Goal: Task Accomplishment & Management: Manage account settings

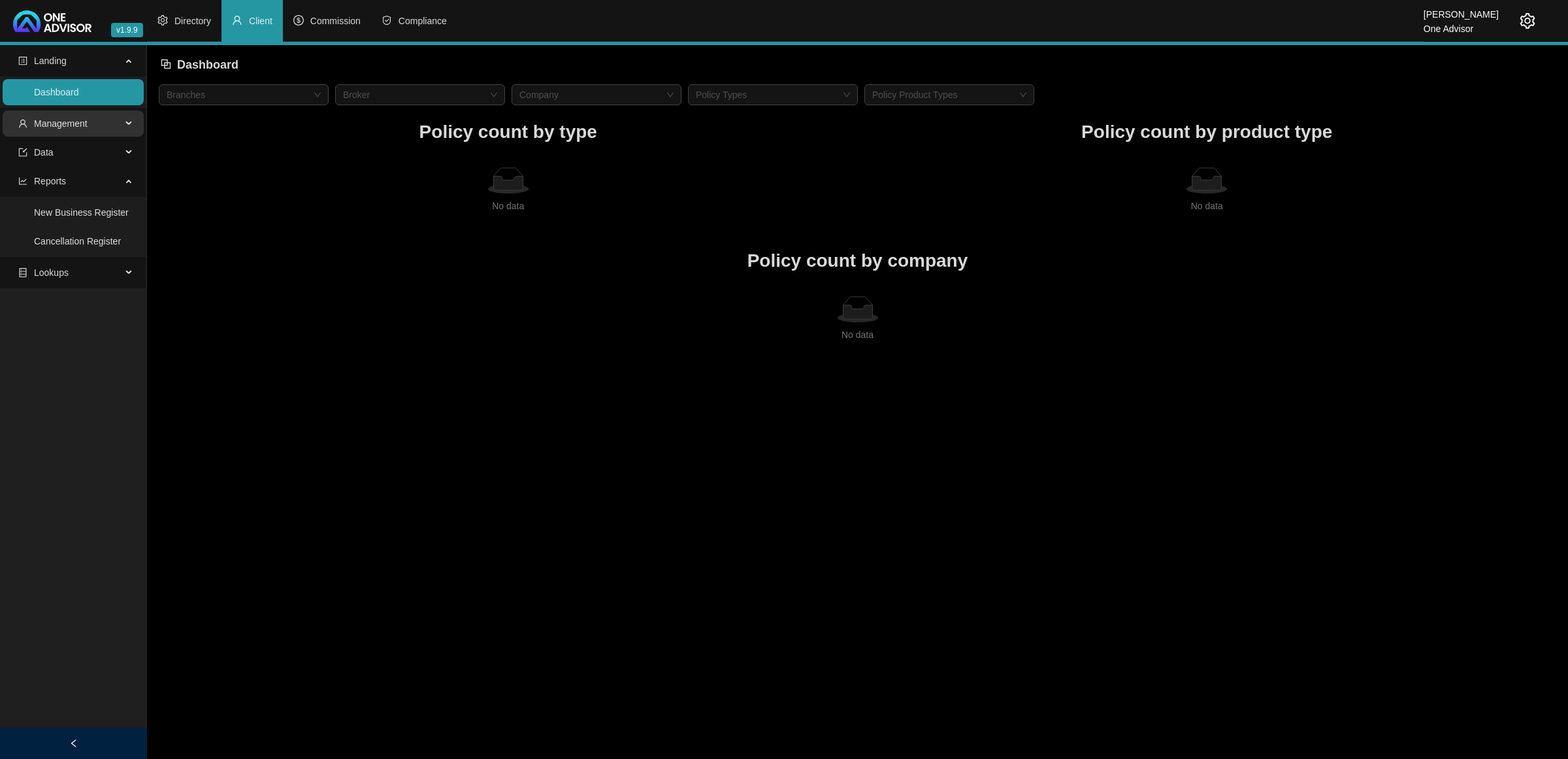
click at [98, 119] on span "Management" at bounding box center [70, 123] width 103 height 26
click at [337, 30] on li "Commission" at bounding box center [326, 21] width 88 height 42
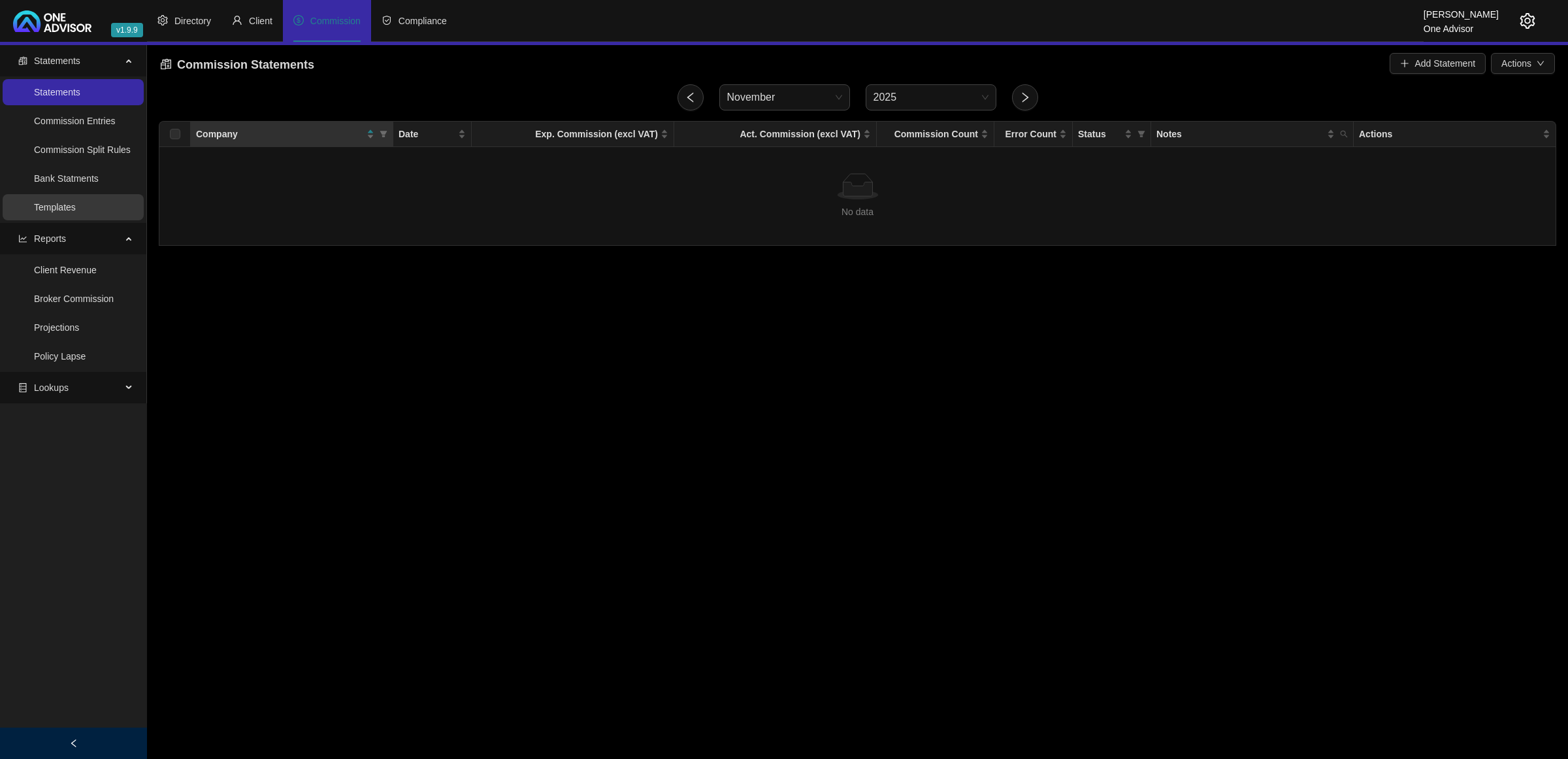
click at [34, 205] on link "Templates" at bounding box center [54, 207] width 42 height 11
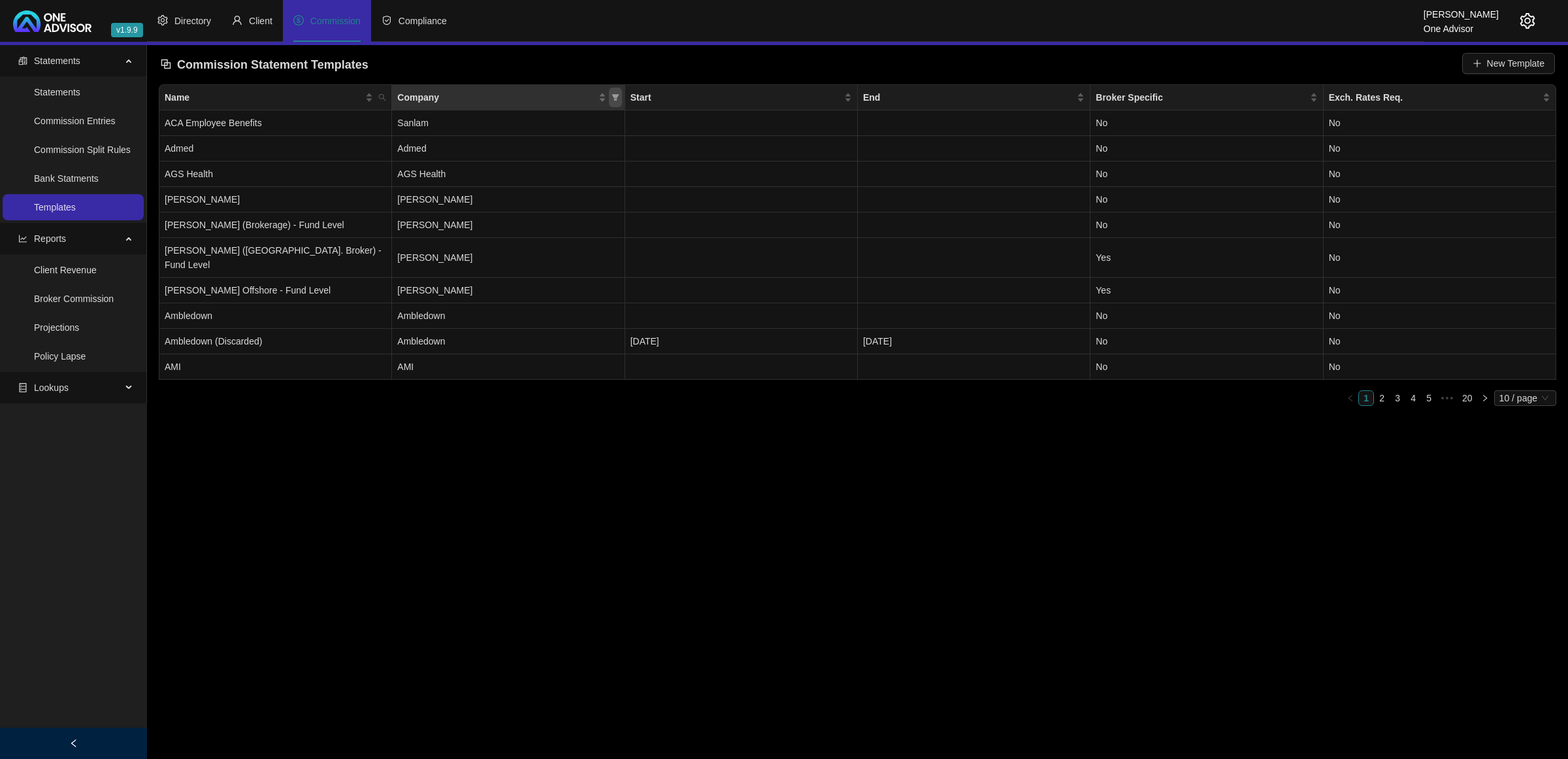
click at [614, 93] on icon "filter" at bounding box center [616, 97] width 8 height 8
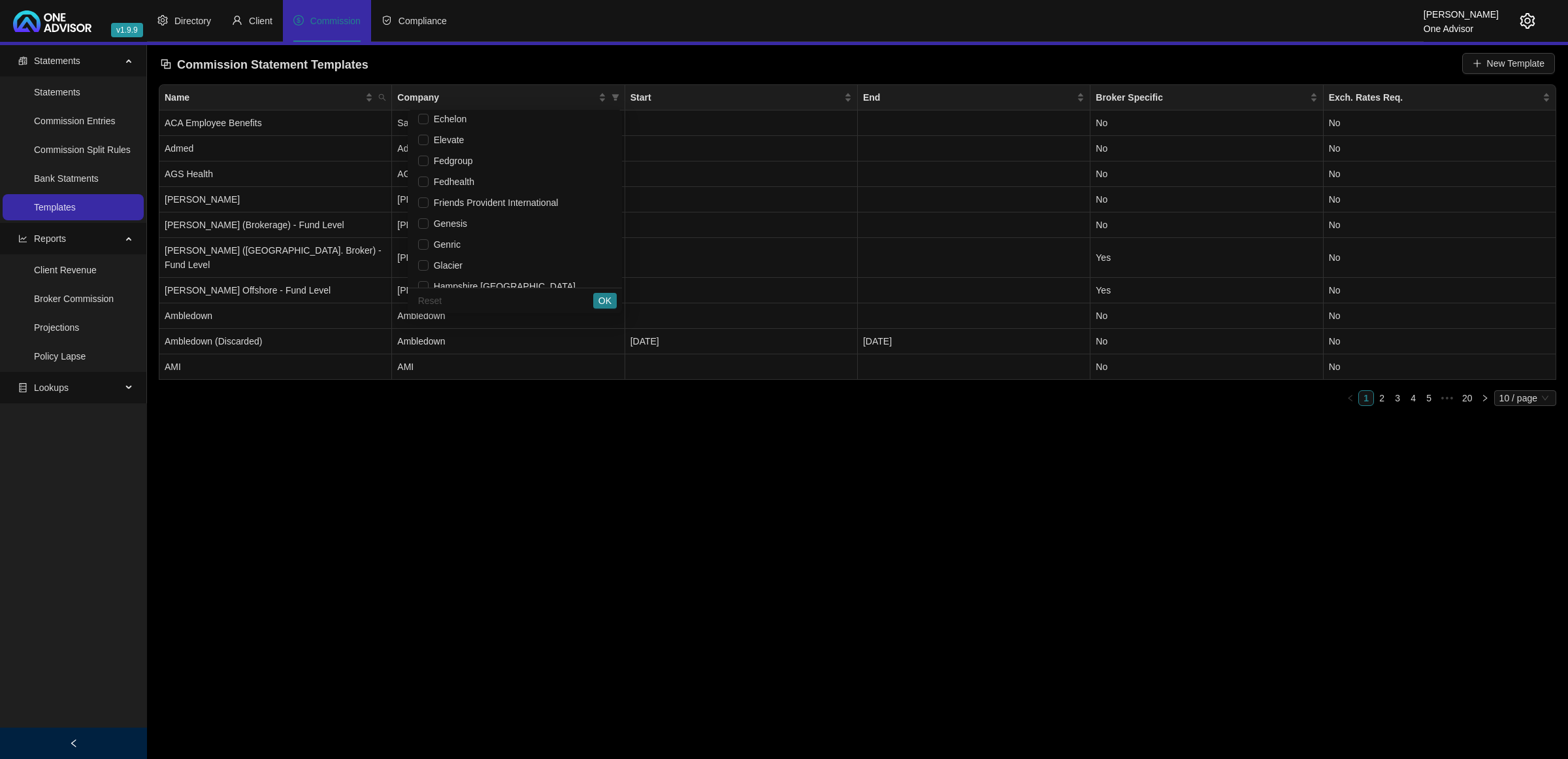
scroll to position [654, 0]
click at [438, 119] on span "Elevate" at bounding box center [446, 118] width 36 height 11
checkbox input "true"
click at [608, 298] on span "OK" at bounding box center [605, 301] width 13 height 15
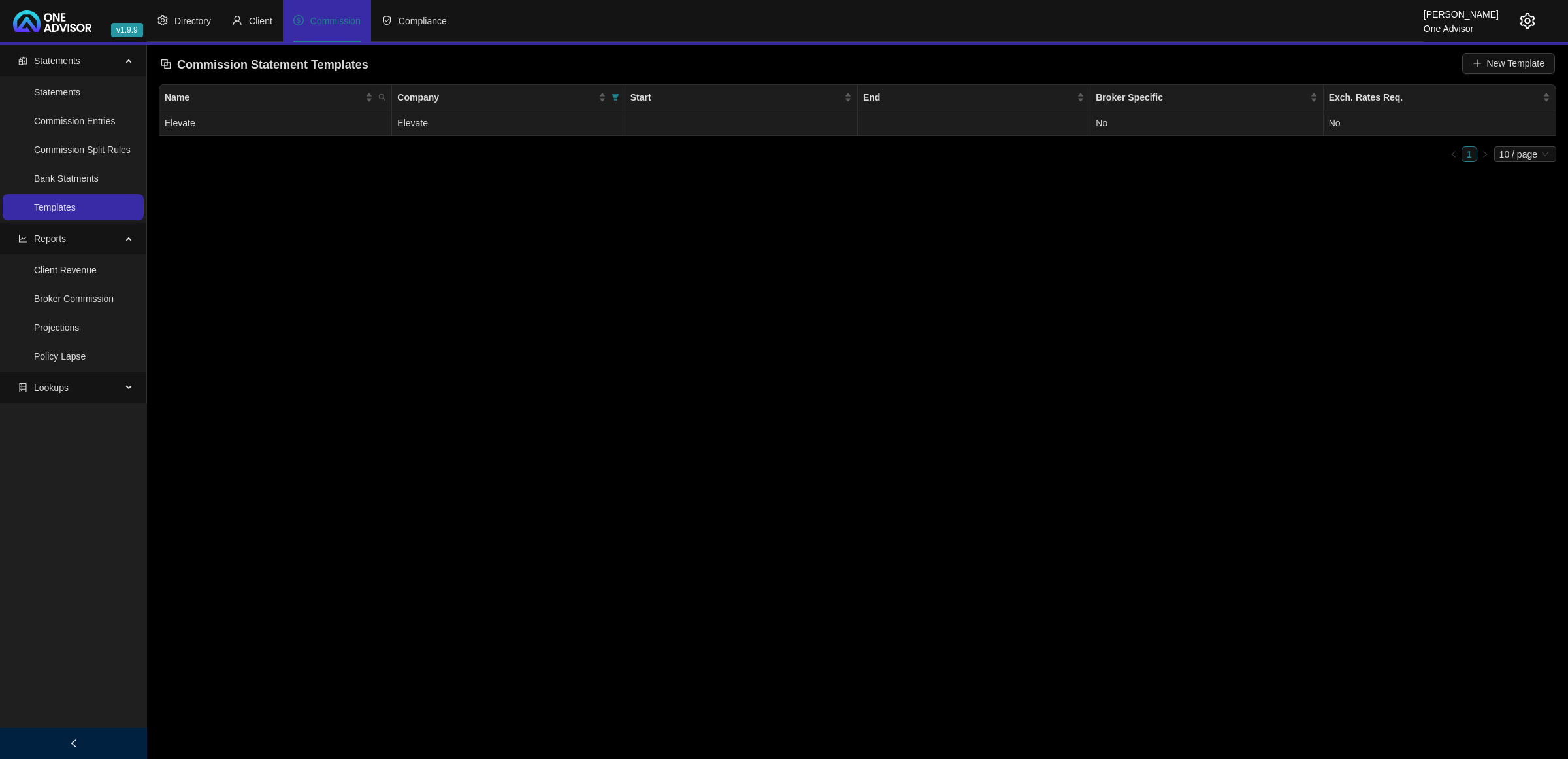
click at [725, 123] on td at bounding box center [741, 123] width 232 height 25
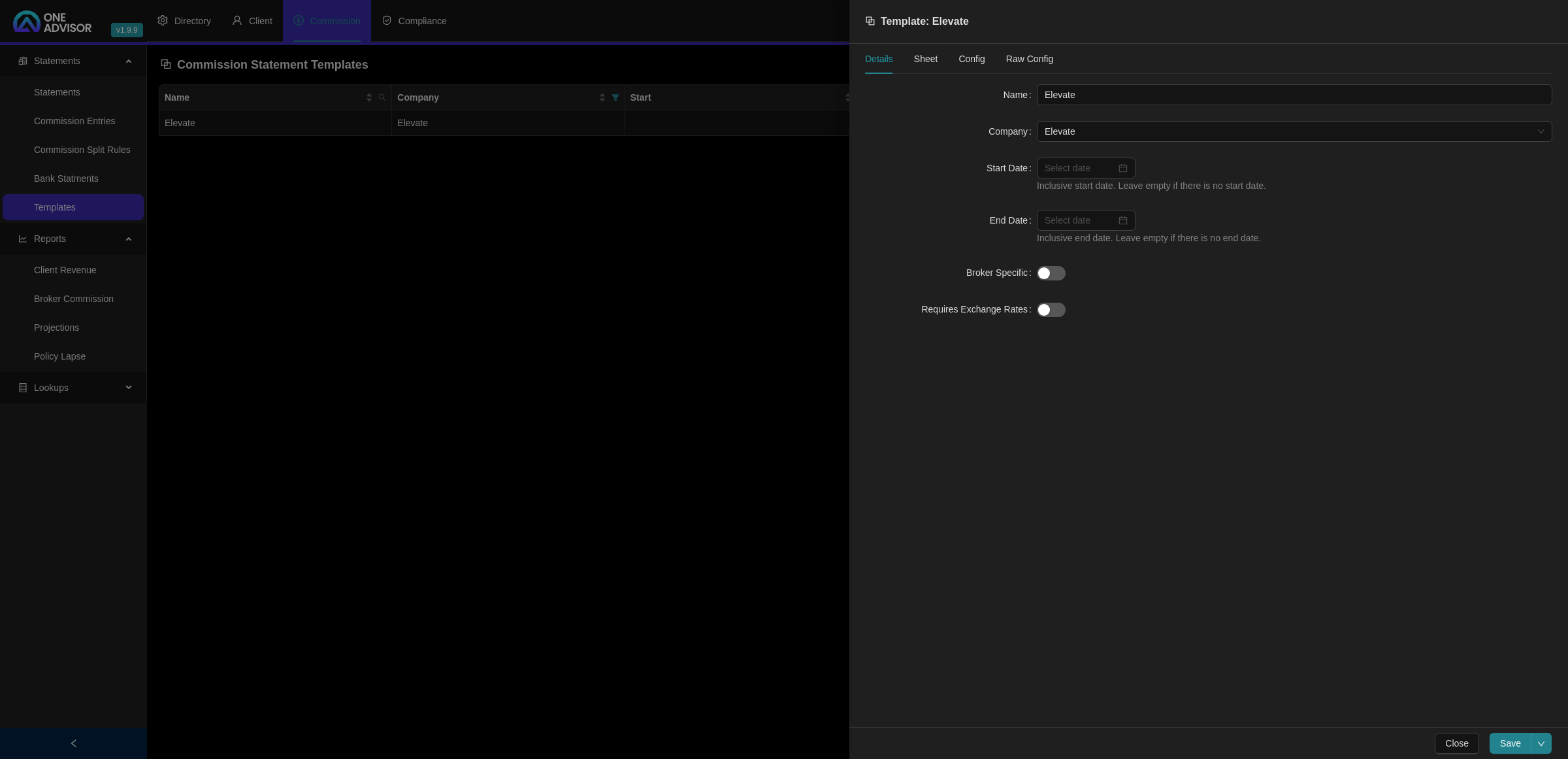
click at [928, 54] on span "Sheet" at bounding box center [926, 59] width 24 height 9
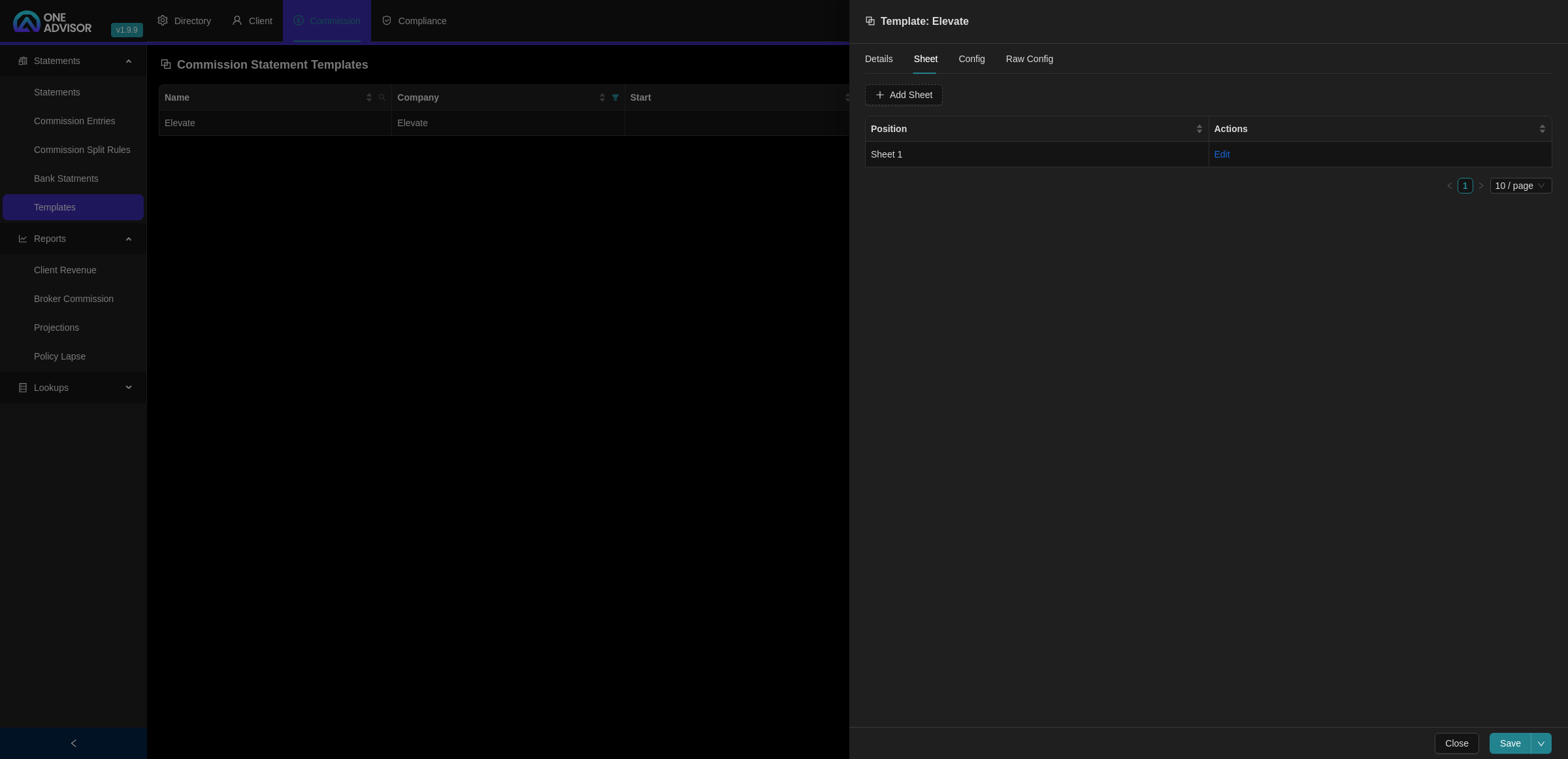
click at [978, 58] on span "Config" at bounding box center [971, 59] width 26 height 9
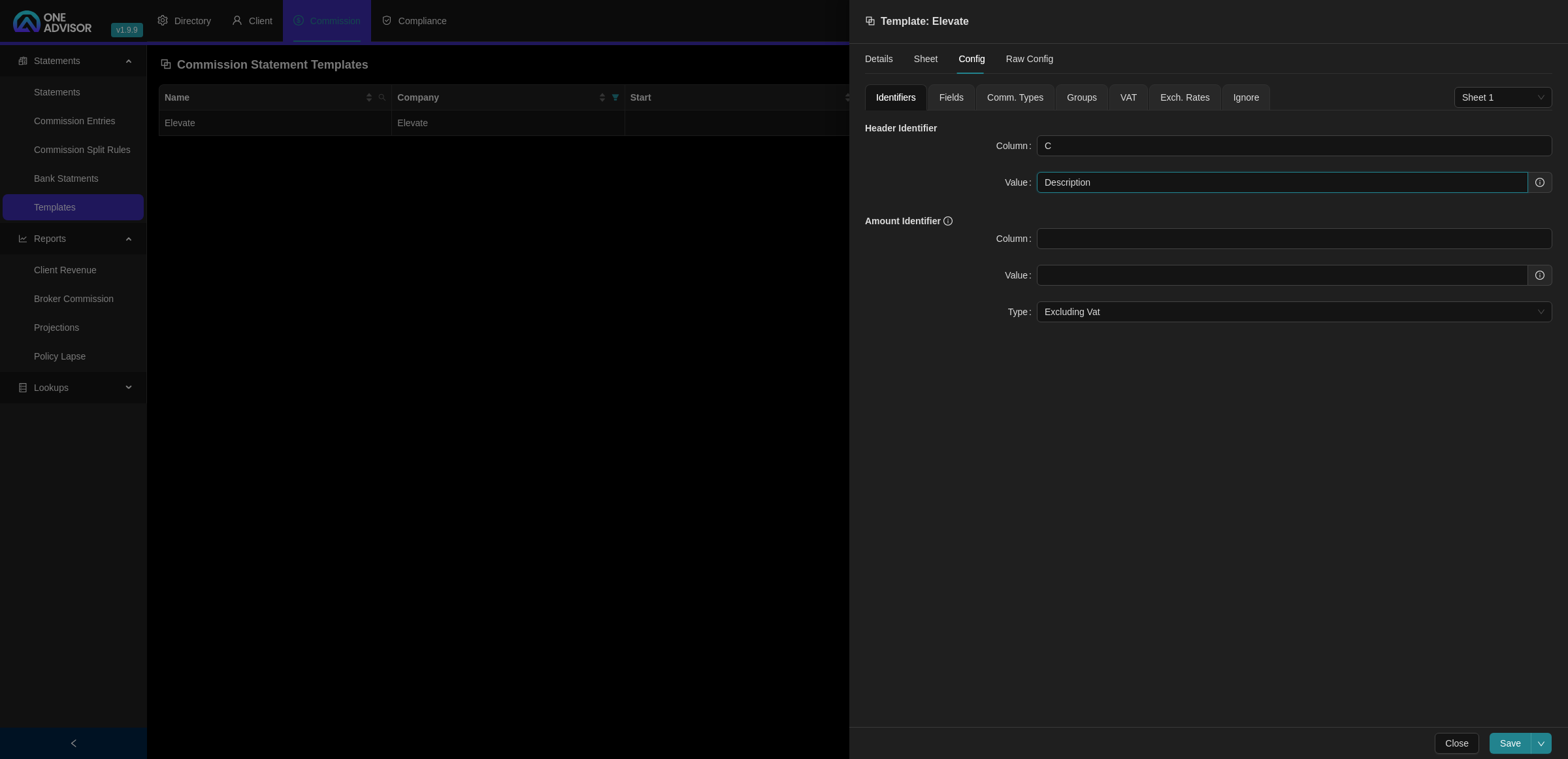
click at [1127, 189] on input "Description" at bounding box center [1282, 183] width 491 height 21
click at [1112, 180] on input "Description" at bounding box center [1282, 183] width 491 height 21
paste input "Total Inclusive"
type input "Description|Total Inclusive"
click at [943, 93] on span "Fields" at bounding box center [951, 97] width 24 height 9
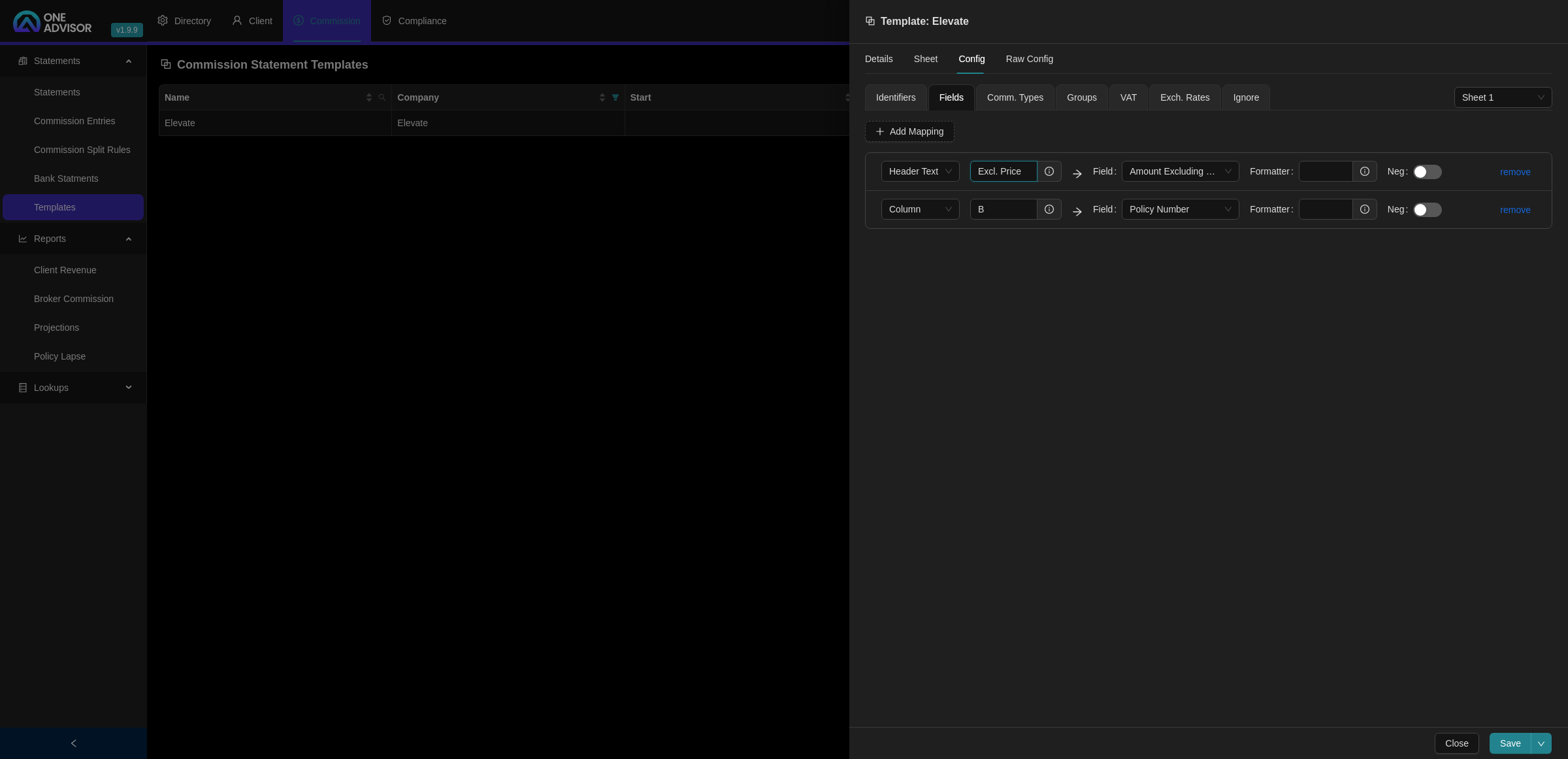
click at [1021, 172] on input "Excl. Price" at bounding box center [1004, 172] width 68 height 21
click at [1022, 172] on input "Excl. Price|" at bounding box center [1004, 172] width 68 height 21
paste input "Total Exclusive"
type input "Excl. Price|Total Exclusive"
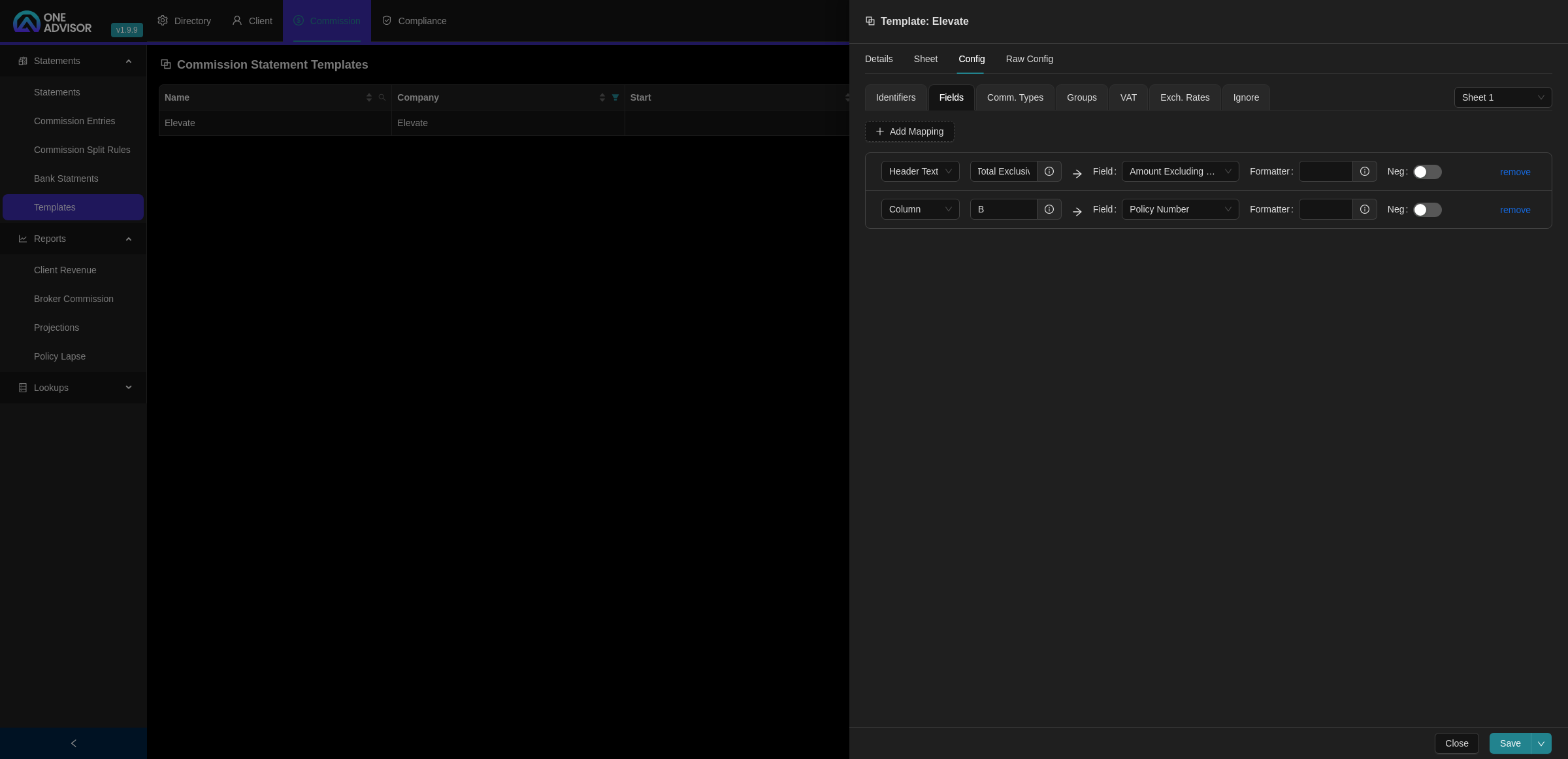
scroll to position [0, 0]
click at [931, 209] on span "Column" at bounding box center [920, 209] width 63 height 20
click at [912, 252] on div "Header Text" at bounding box center [920, 257] width 58 height 15
drag, startPoint x: 1003, startPoint y: 211, endPoint x: 945, endPoint y: 211, distance: 58.0
click at [945, 211] on form "Header Text B Field Policy Number Formatter Neg" at bounding box center [1166, 209] width 571 height 22
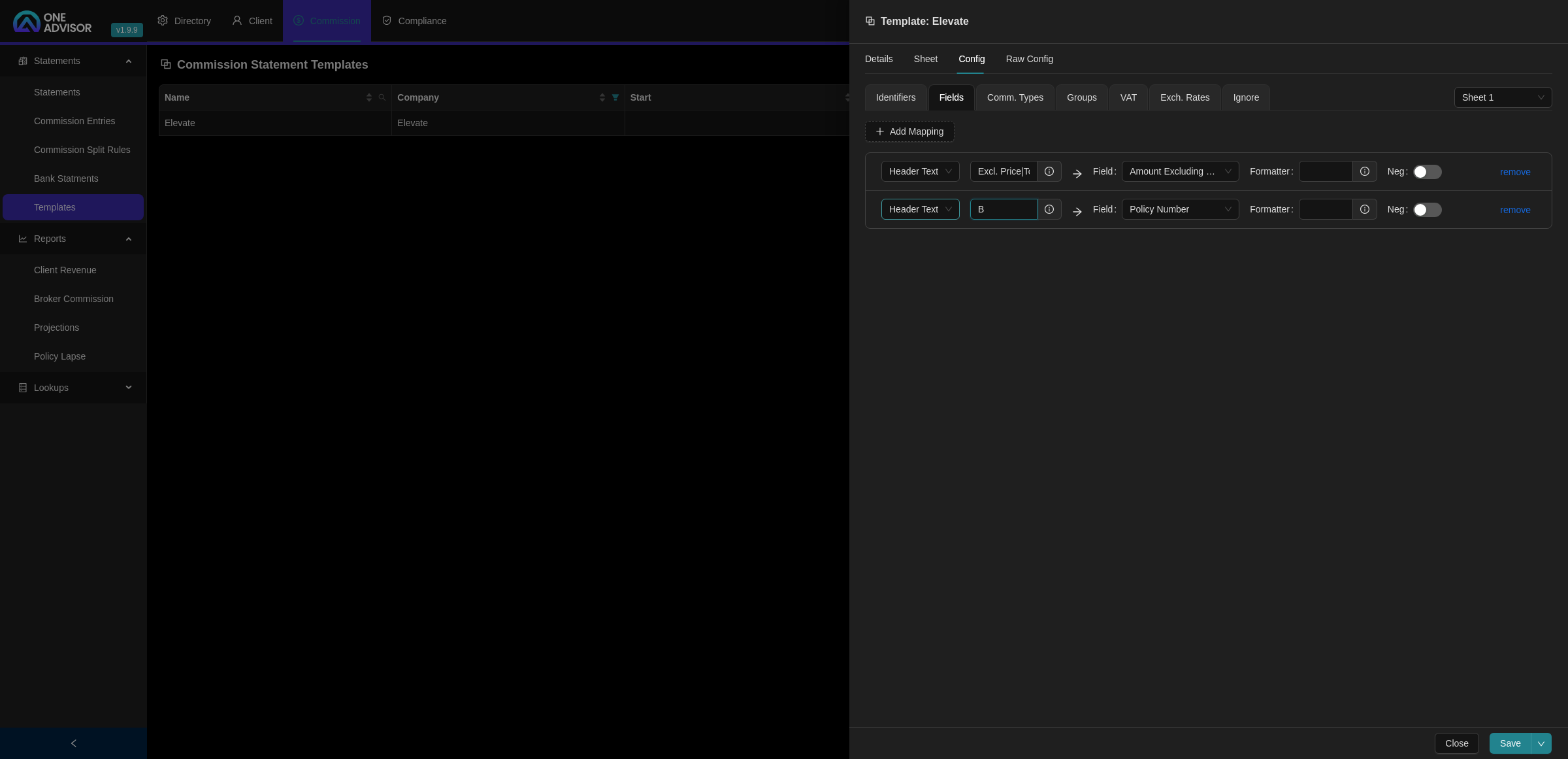
paste input "Description"
click at [1031, 210] on input "Description" at bounding box center [1004, 209] width 68 height 21
paste input "Description"
type input "Description|Description"
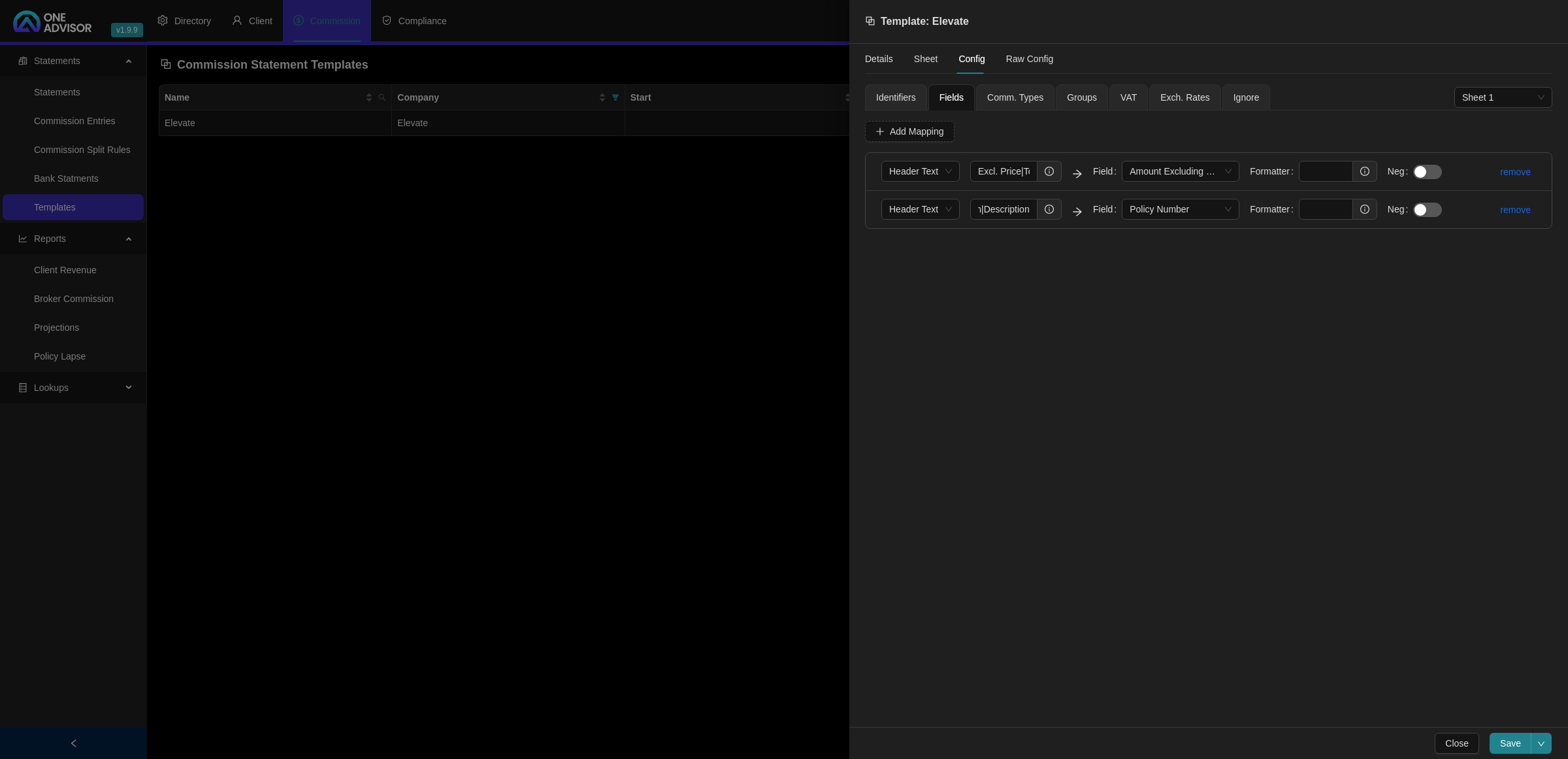
scroll to position [0, 0]
click at [1168, 354] on div "Details Sheet Config Raw Config Identifiers Fields Comm. Types Groups VAT Exch.…" at bounding box center [1209, 385] width 719 height 683
click at [1510, 746] on span "Save" at bounding box center [1510, 743] width 21 height 15
click at [704, 429] on div at bounding box center [784, 380] width 1568 height 759
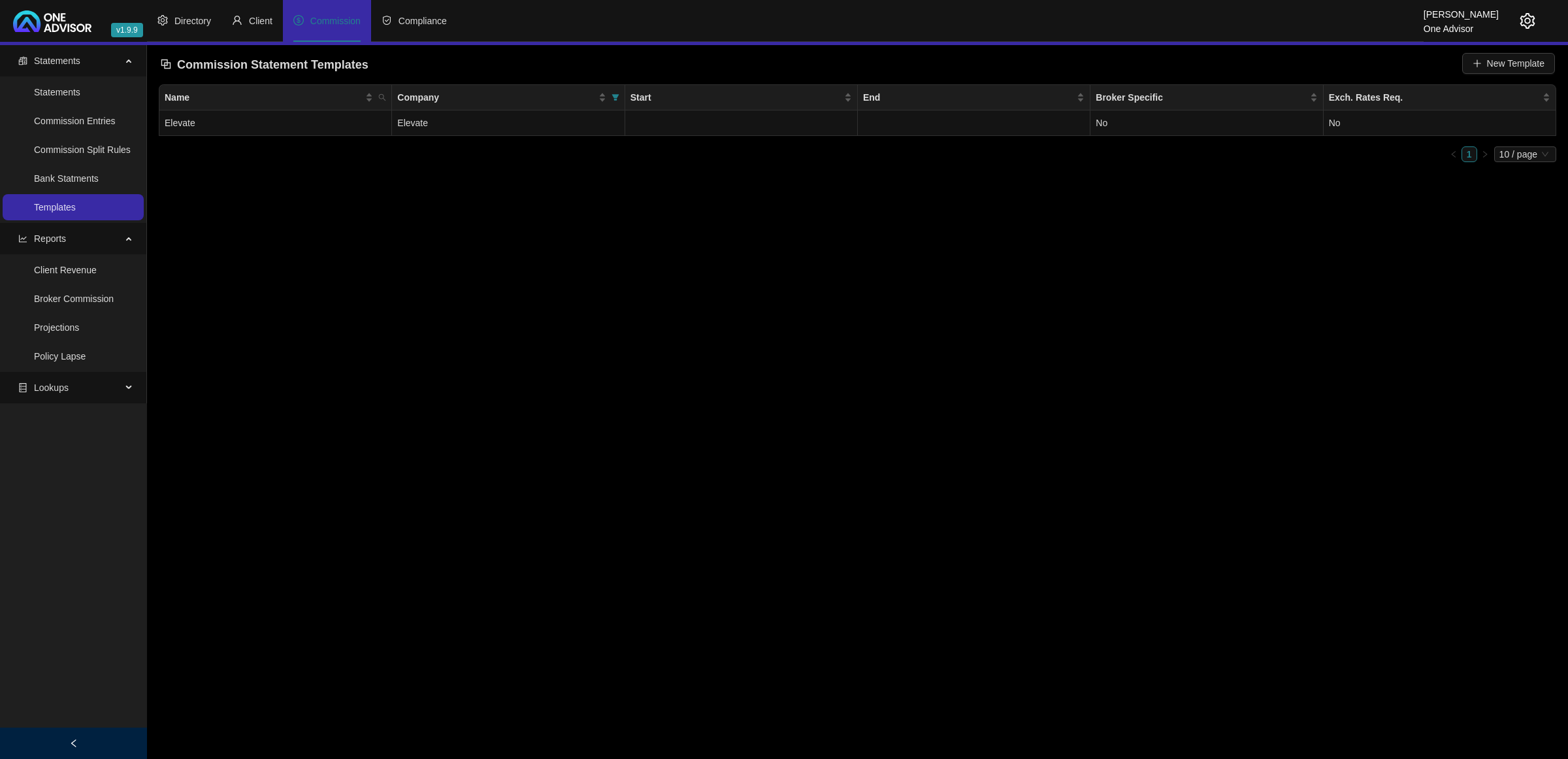
click at [1532, 25] on icon "setting" at bounding box center [1528, 21] width 16 height 16
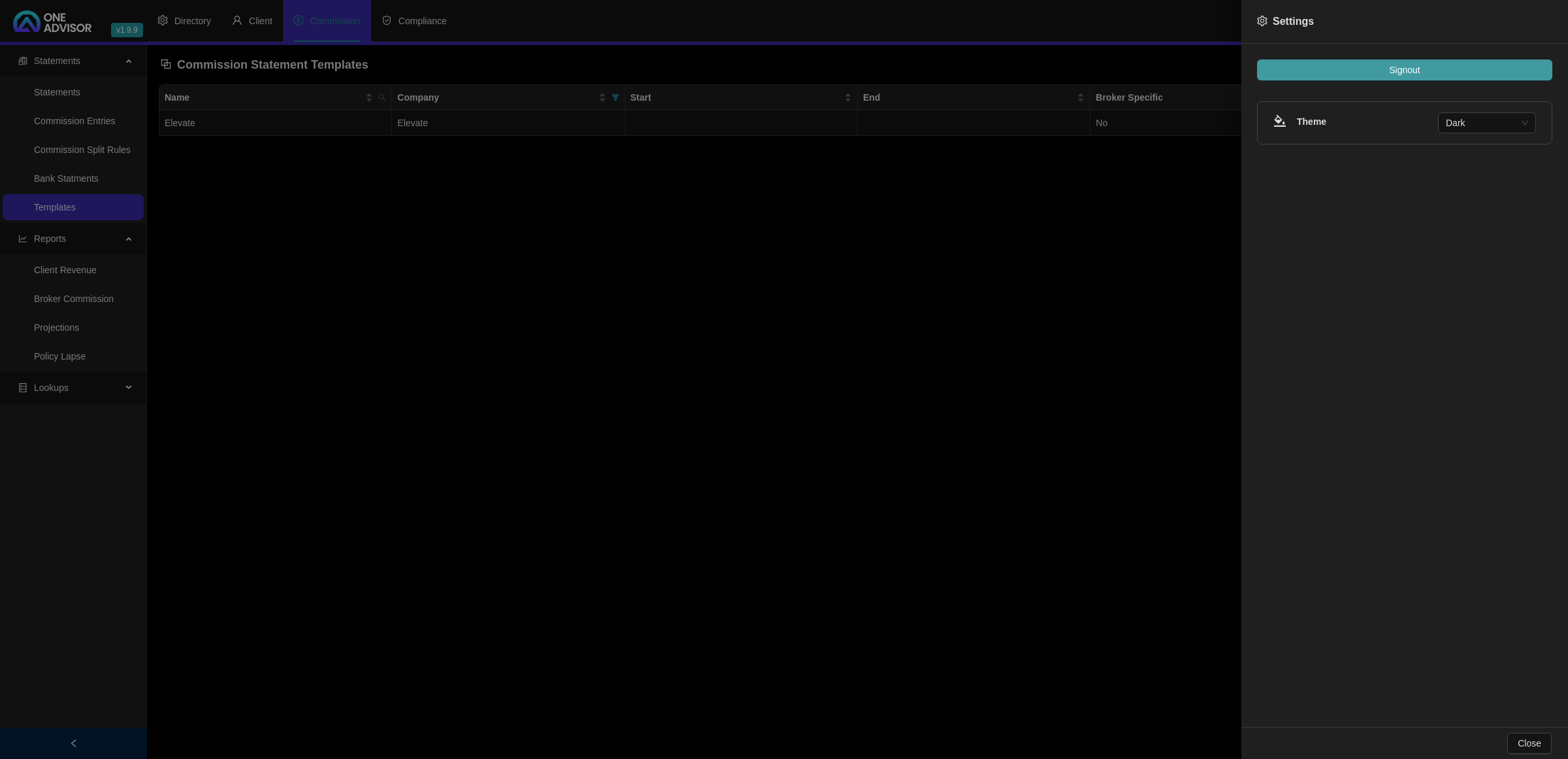
click at [1331, 74] on button "Signout" at bounding box center [1405, 70] width 295 height 21
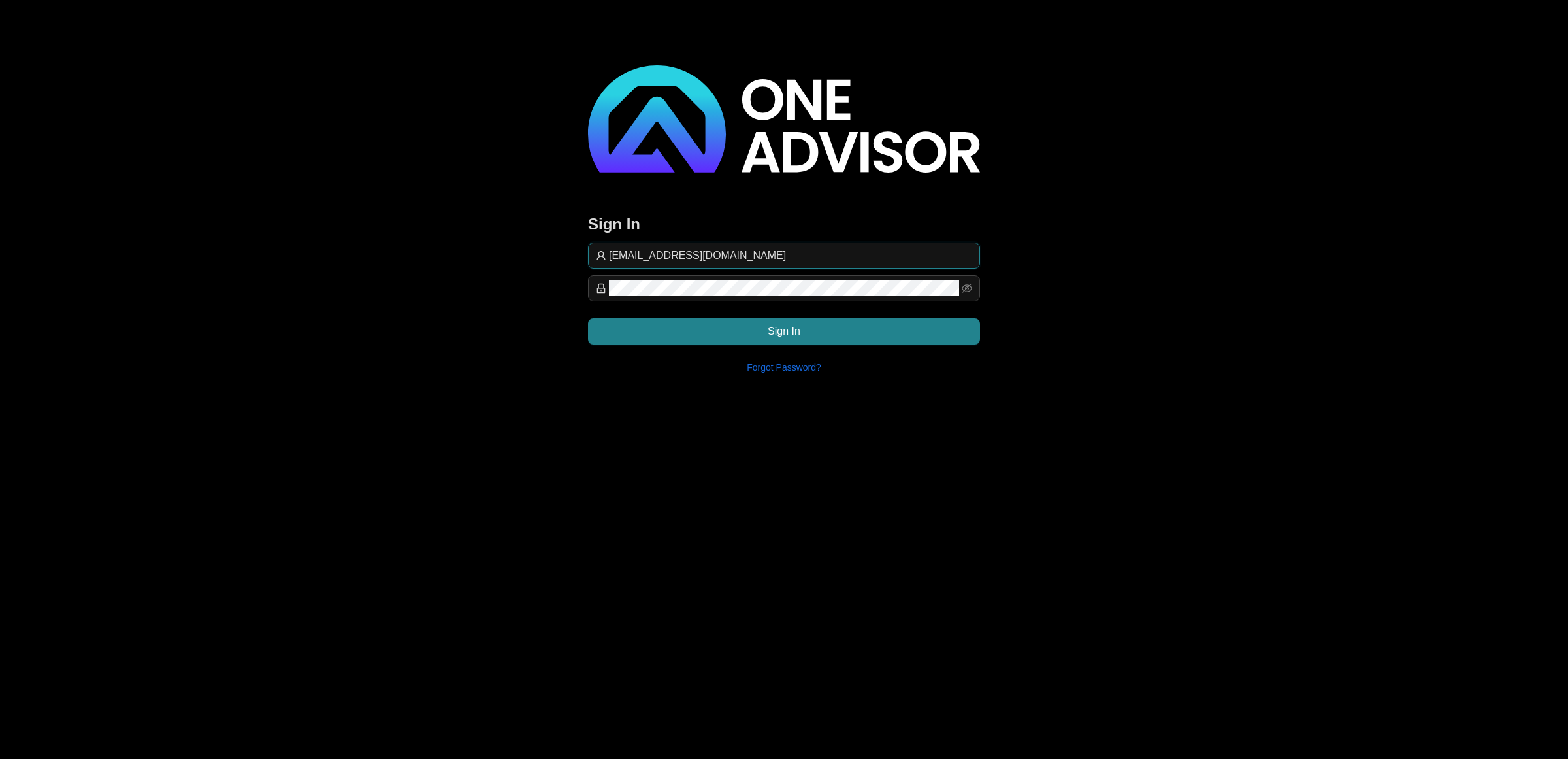
click at [804, 248] on input "[EMAIL_ADDRESS][DOMAIN_NAME]" at bounding box center [790, 256] width 363 height 16
type input "support@[PERSON_NAME]"
click at [862, 325] on button "Sign In" at bounding box center [784, 331] width 392 height 26
